Goal: Information Seeking & Learning: Learn about a topic

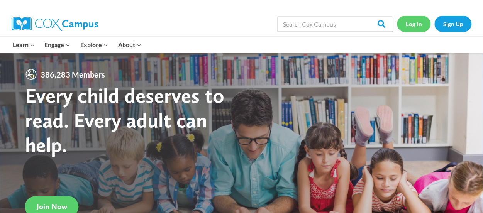
click at [411, 22] on link "Log In" at bounding box center [414, 24] width 34 height 16
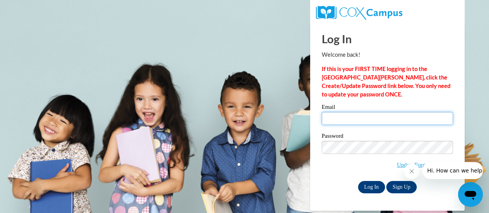
type input "lauryn.white@lakeviewacademy.org"
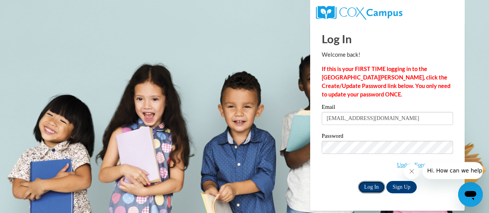
click at [372, 185] on input "Log In" at bounding box center [371, 187] width 27 height 12
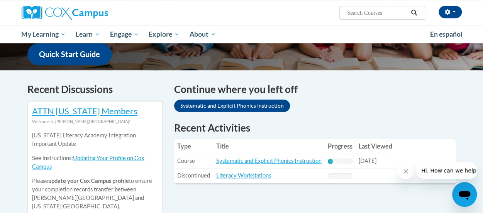
scroll to position [247, 0]
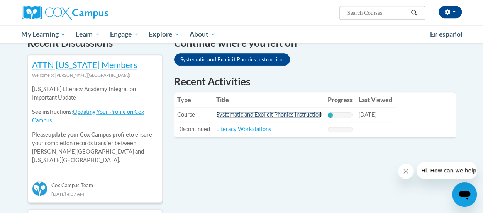
click at [226, 113] on link "Systematic and Explicit Phonics Instruction" at bounding box center [268, 114] width 105 height 7
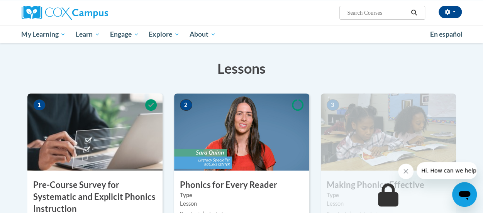
scroll to position [144, 0]
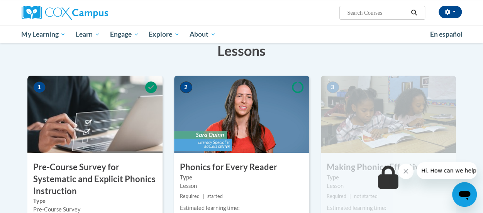
drag, startPoint x: 482, startPoint y: 61, endPoint x: 477, endPoint y: 81, distance: 21.5
click at [256, 134] on img at bounding box center [241, 114] width 135 height 77
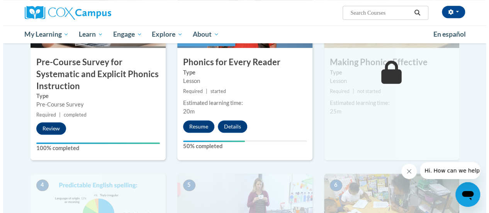
scroll to position [252, 0]
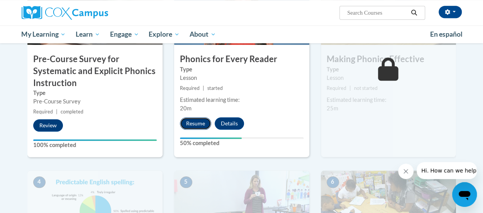
click at [195, 122] on button "Resume" at bounding box center [195, 123] width 31 height 12
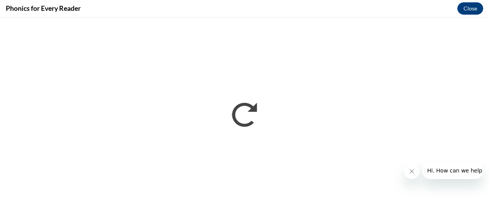
scroll to position [0, 0]
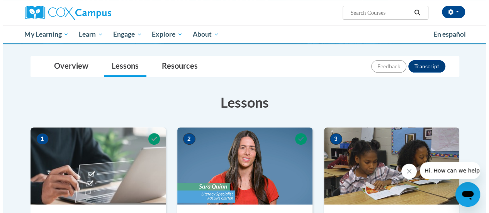
scroll to position [201, 0]
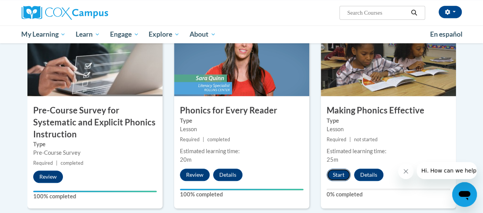
click at [334, 176] on button "Start" at bounding box center [339, 175] width 24 height 12
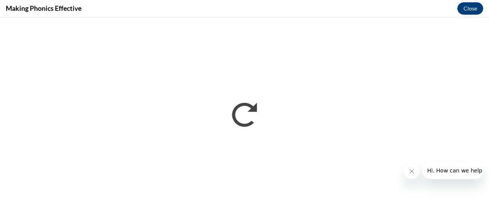
scroll to position [0, 0]
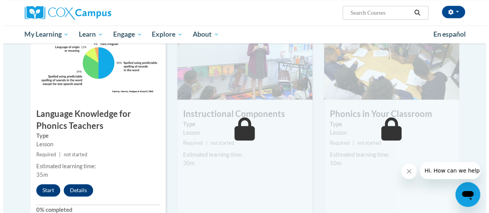
scroll to position [413, 0]
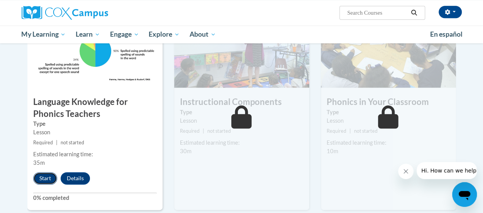
click at [42, 179] on button "Start" at bounding box center [45, 178] width 24 height 12
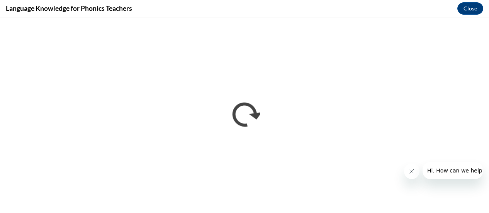
scroll to position [0, 0]
